Goal: Complete application form

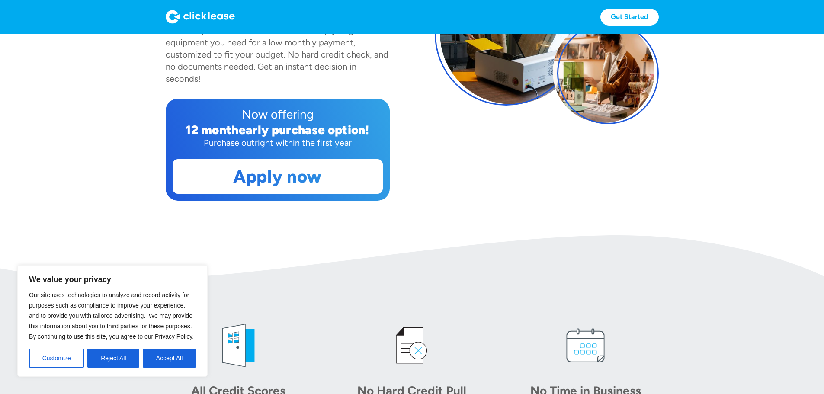
scroll to position [173, 0]
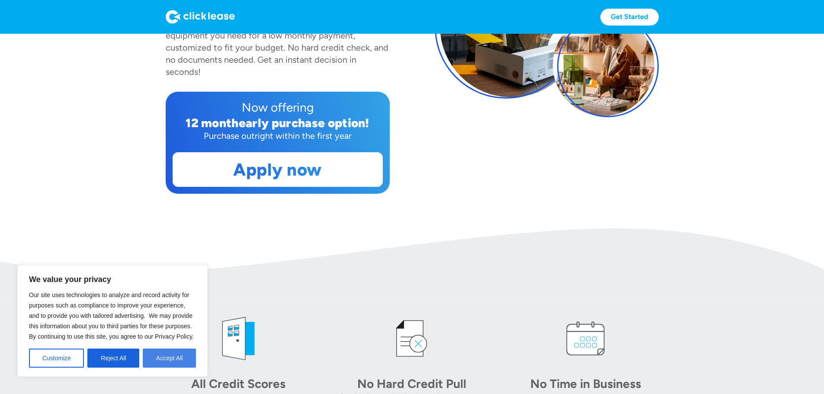
click at [181, 364] on button "Accept All" at bounding box center [169, 357] width 53 height 19
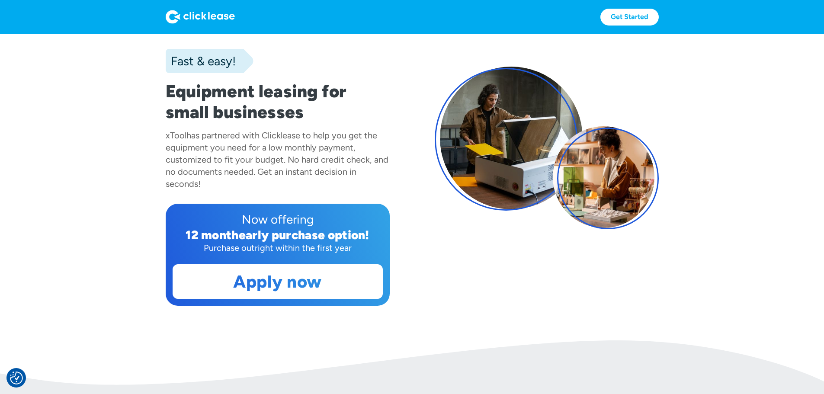
scroll to position [0, 0]
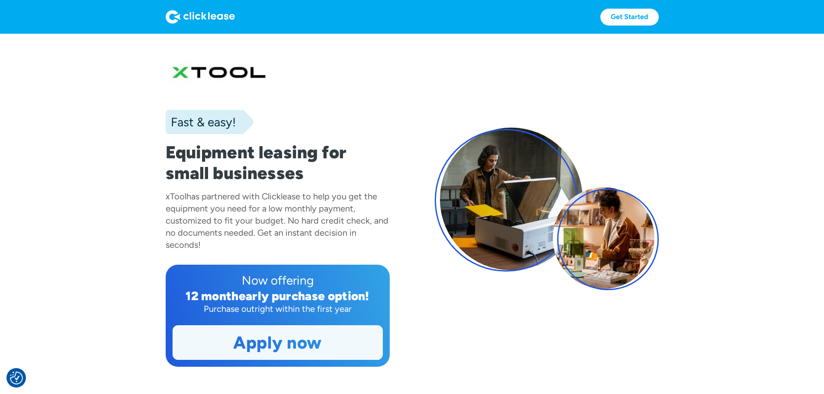
click at [259, 359] on link "Apply now" at bounding box center [277, 343] width 209 height 34
